Goal: Transaction & Acquisition: Download file/media

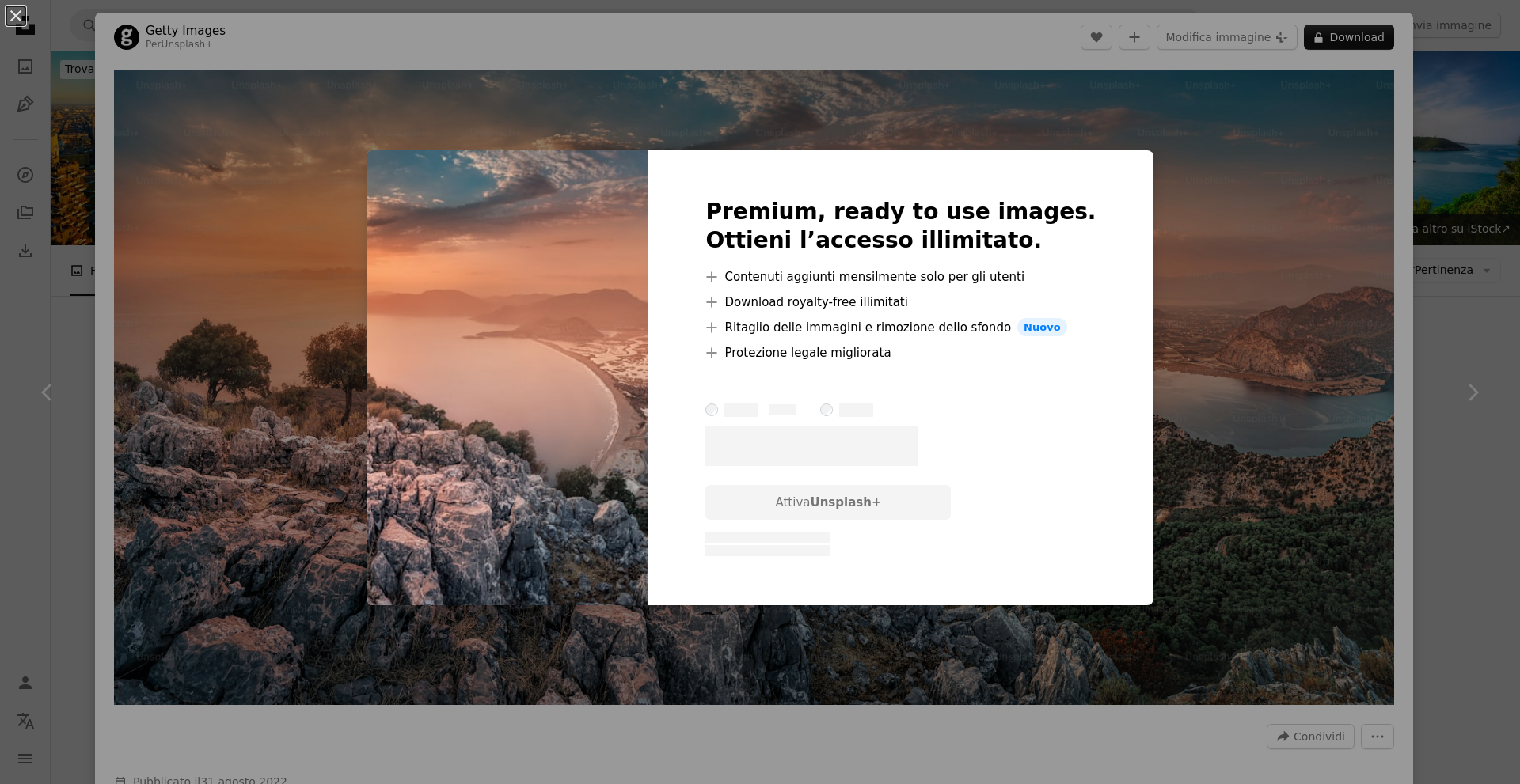
scroll to position [950, 0]
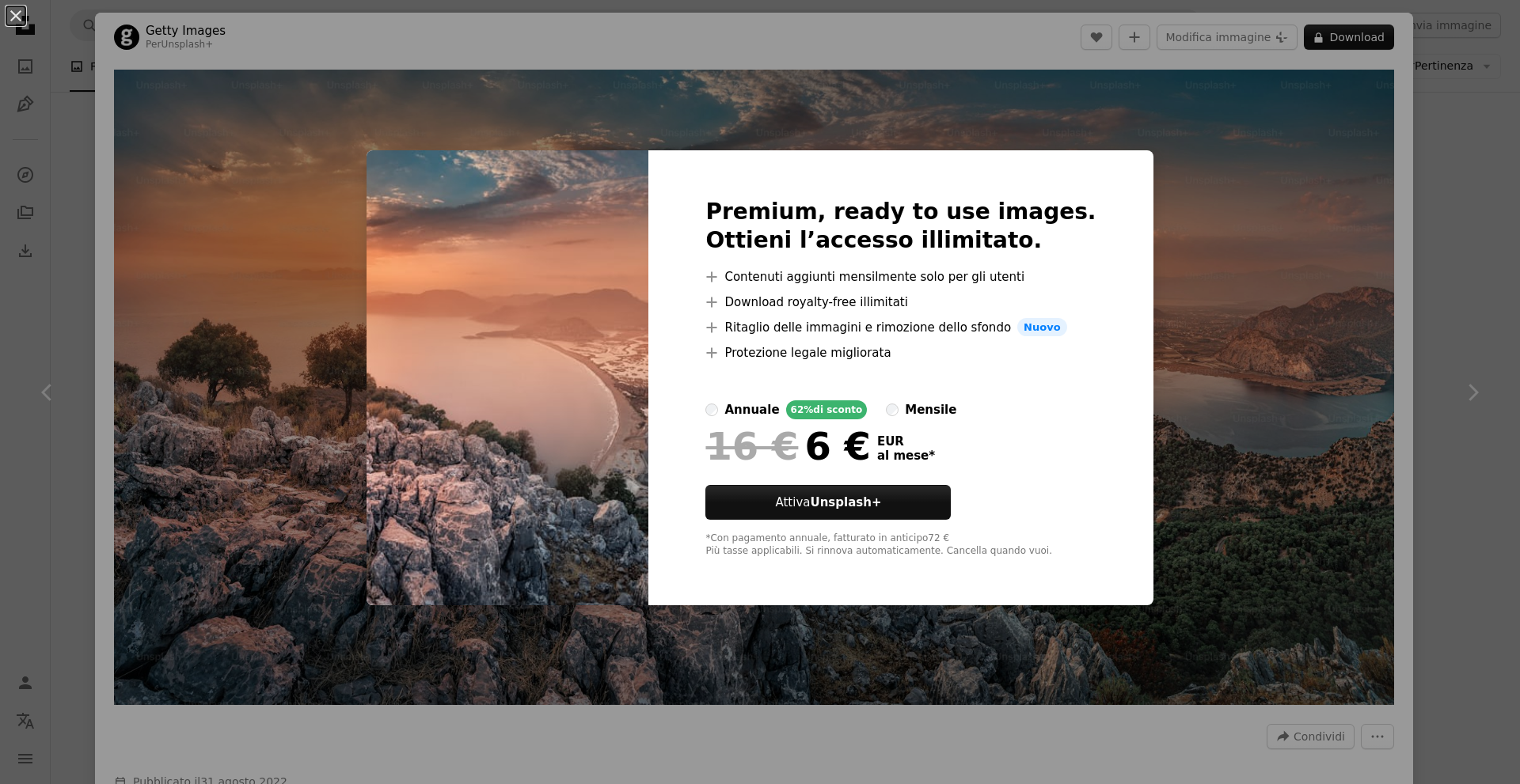
click at [1263, 154] on div "An X shape Premium, ready to use images. Ottieni l’accesso illimitato. A plus s…" at bounding box center [760, 392] width 1520 height 784
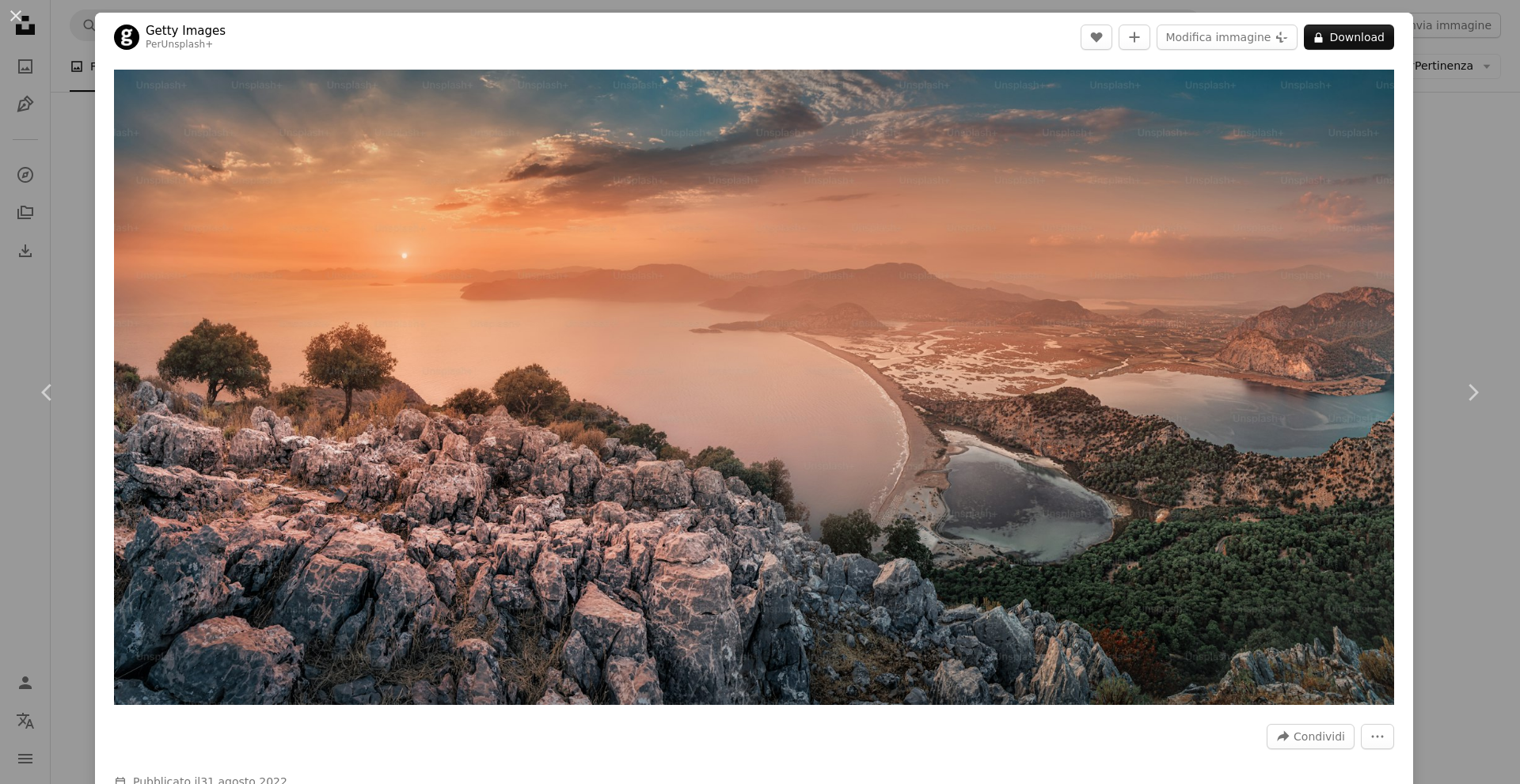
click at [1475, 214] on div "An X shape Chevron left Chevron right Getty Images Per Unsplash+ A heart A plus…" at bounding box center [760, 392] width 1520 height 784
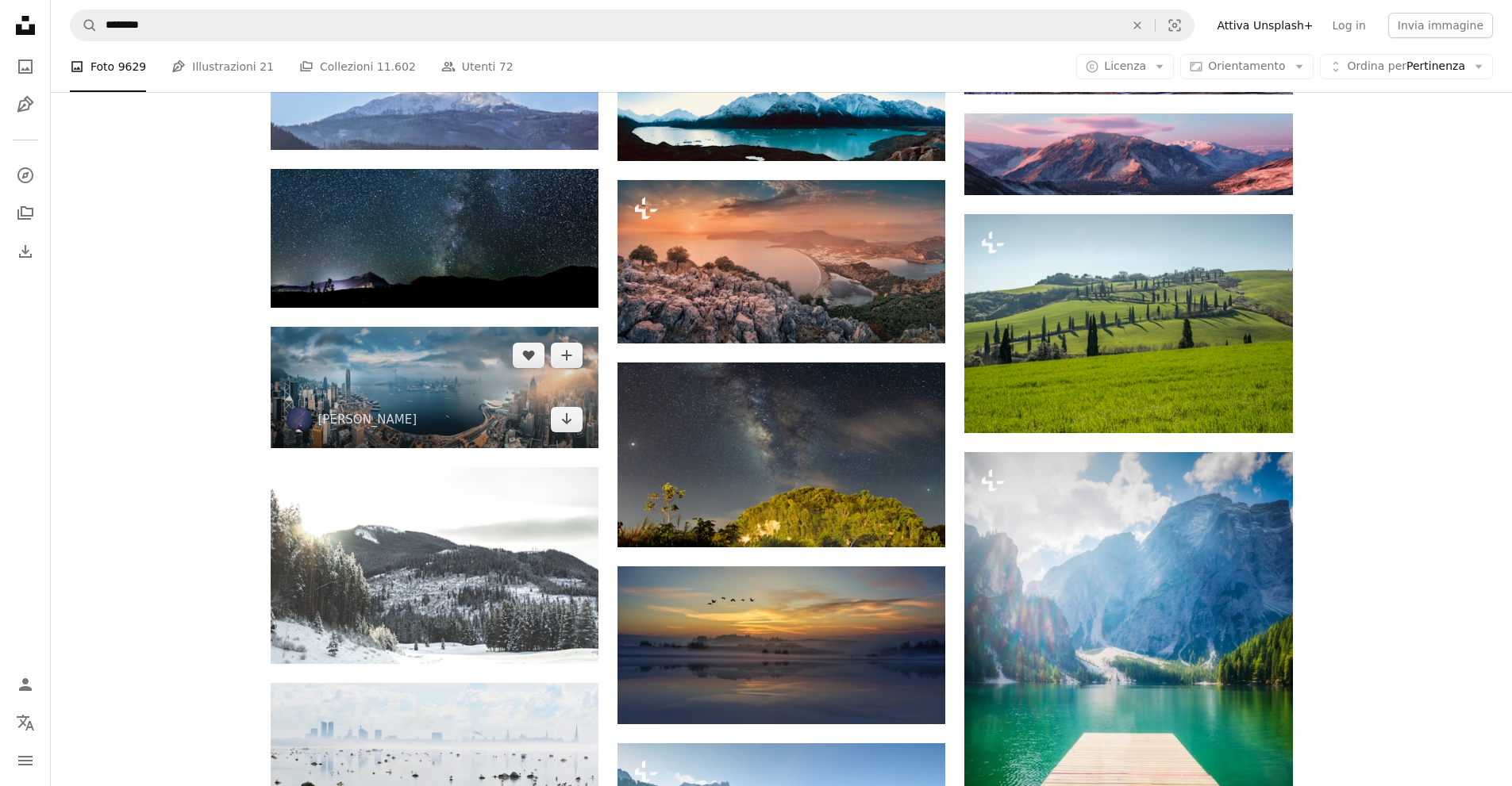
click at [424, 390] on img at bounding box center [434, 388] width 328 height 122
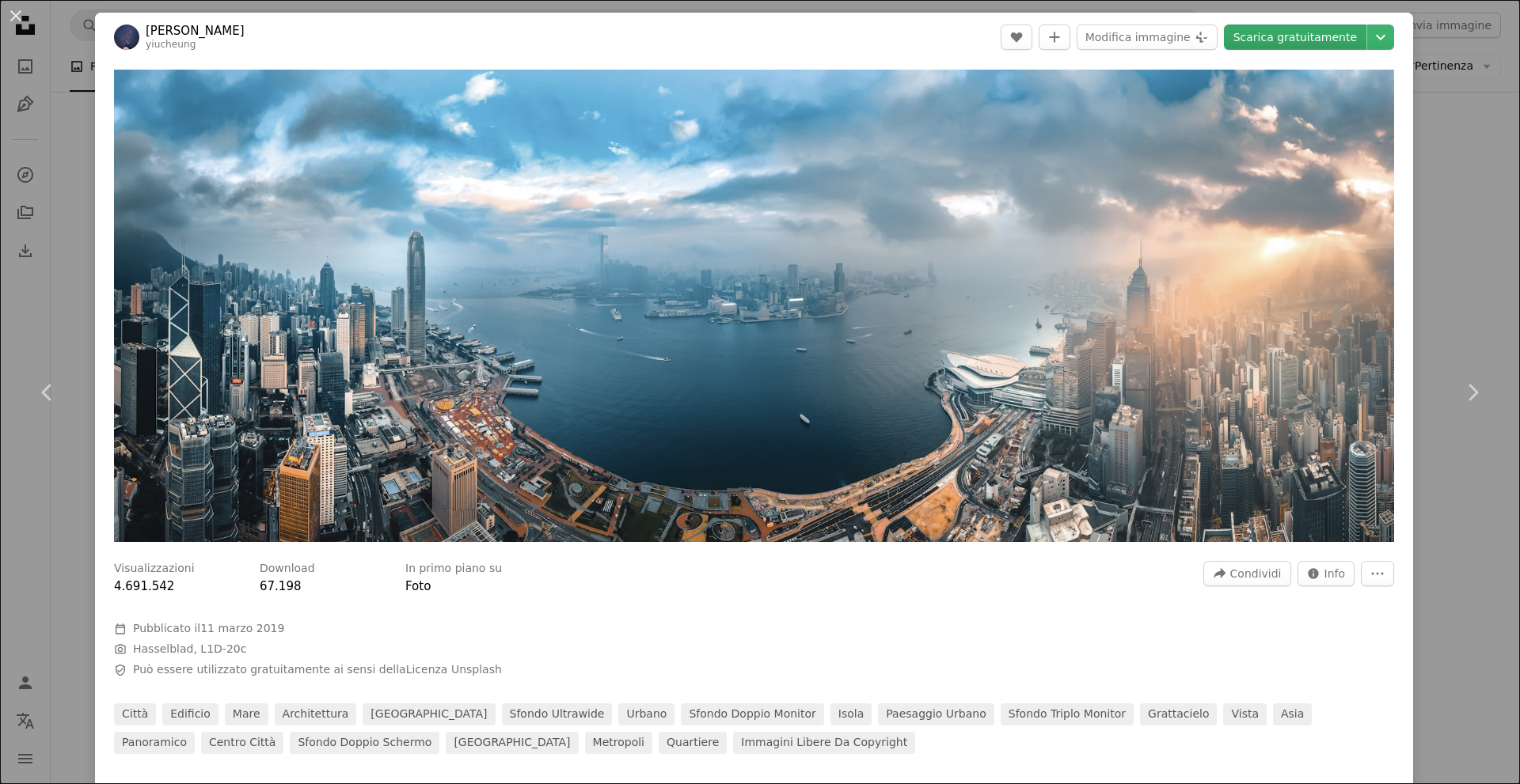
click at [1284, 45] on link "Scarica gratuitamente" at bounding box center [1295, 38] width 143 height 26
